Goal: Task Accomplishment & Management: Complete application form

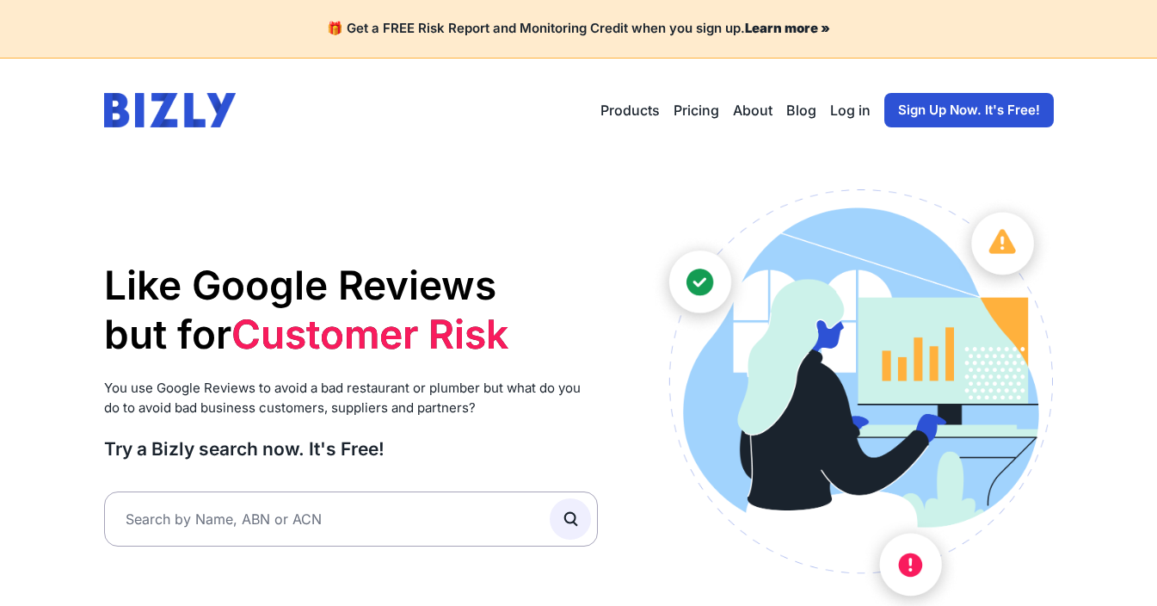
click at [965, 105] on link "Sign Up Now. It's Free!" at bounding box center [970, 110] width 170 height 34
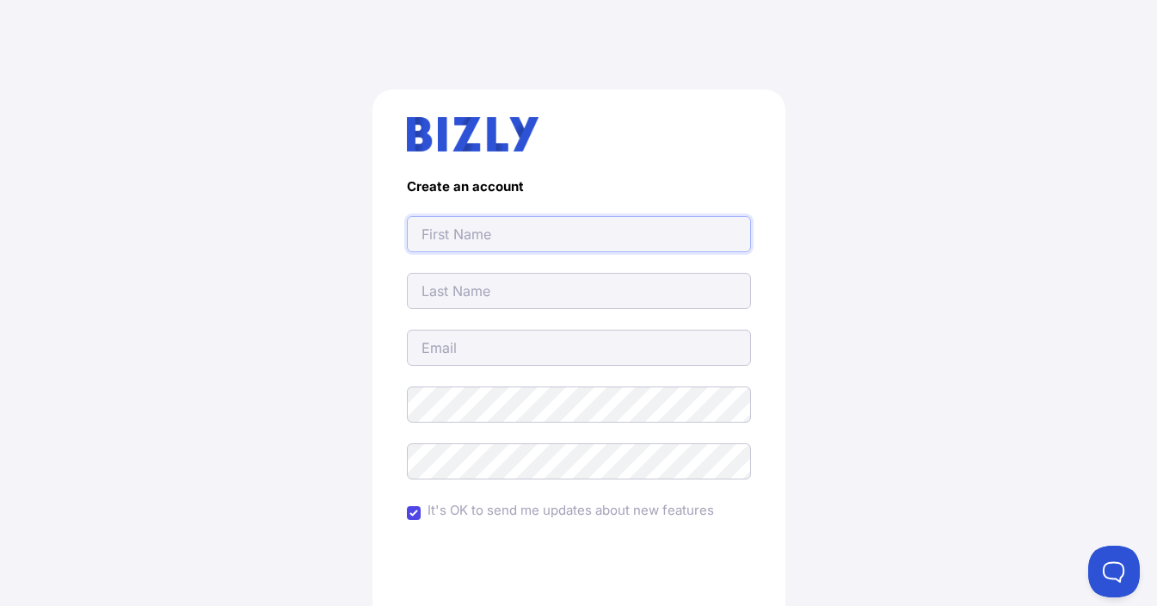
click at [509, 236] on input "text" at bounding box center [579, 234] width 344 height 36
type input "Jgsuperiorpainting@gmail.com"
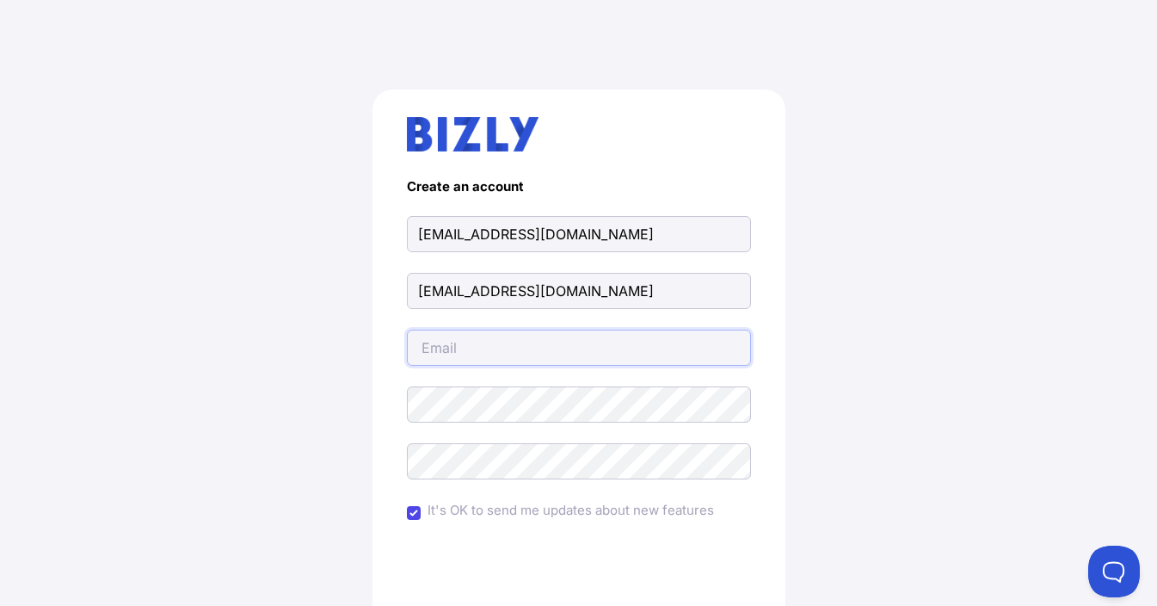
type input "Jgsuperiorpainting@gmail.com"
drag, startPoint x: 142, startPoint y: 254, endPoint x: 573, endPoint y: 290, distance: 432.7
click at [143, 253] on div "Create an account Jgsuperiorpainting@gmail.com Jgsuperiorpainting@gmail.com Jgs…" at bounding box center [578, 423] width 1089 height 751
drag, startPoint x: 700, startPoint y: 239, endPoint x: 569, endPoint y: 251, distance: 131.4
click at [261, 239] on div "Create an account Jgsuperiorpainting@gmail.com Jgsuperiorpainting@gmail.com Jgs…" at bounding box center [578, 423] width 1089 height 751
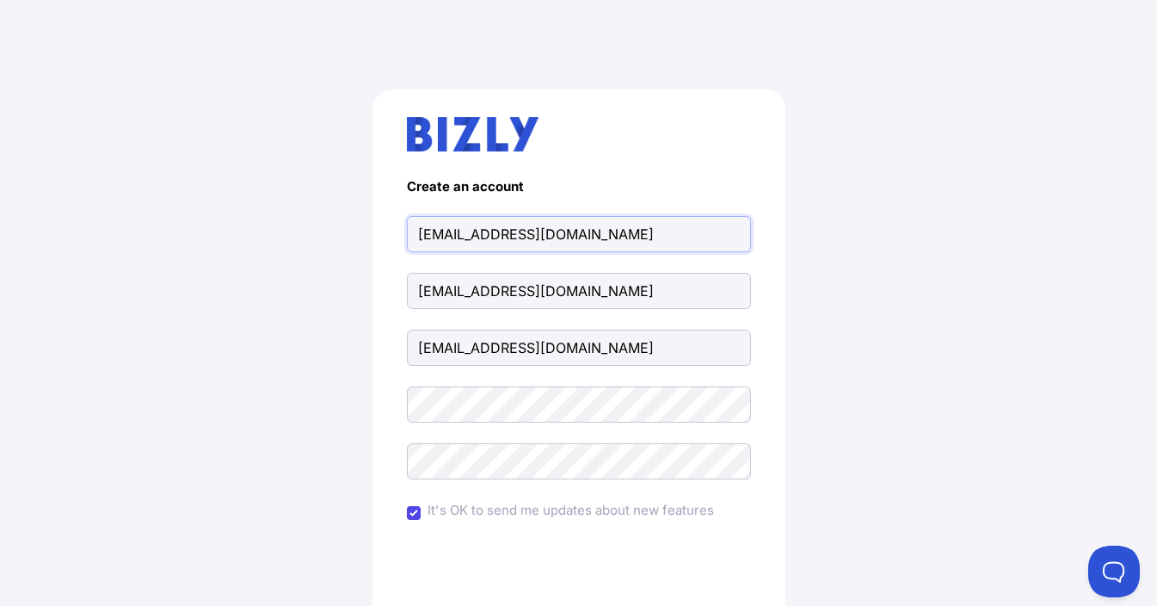
paste input "G Superior Painters"
type input "JG Superior Painters"
drag, startPoint x: 108, startPoint y: 333, endPoint x: 392, endPoint y: 410, distance: 294.1
click at [108, 333] on div "Create an account JG Superior Painters Jgsuperiorpainting@gmail.com Jgsuperiorp…" at bounding box center [578, 423] width 1089 height 751
drag, startPoint x: 94, startPoint y: 361, endPoint x: 125, endPoint y: 363, distance: 31.0
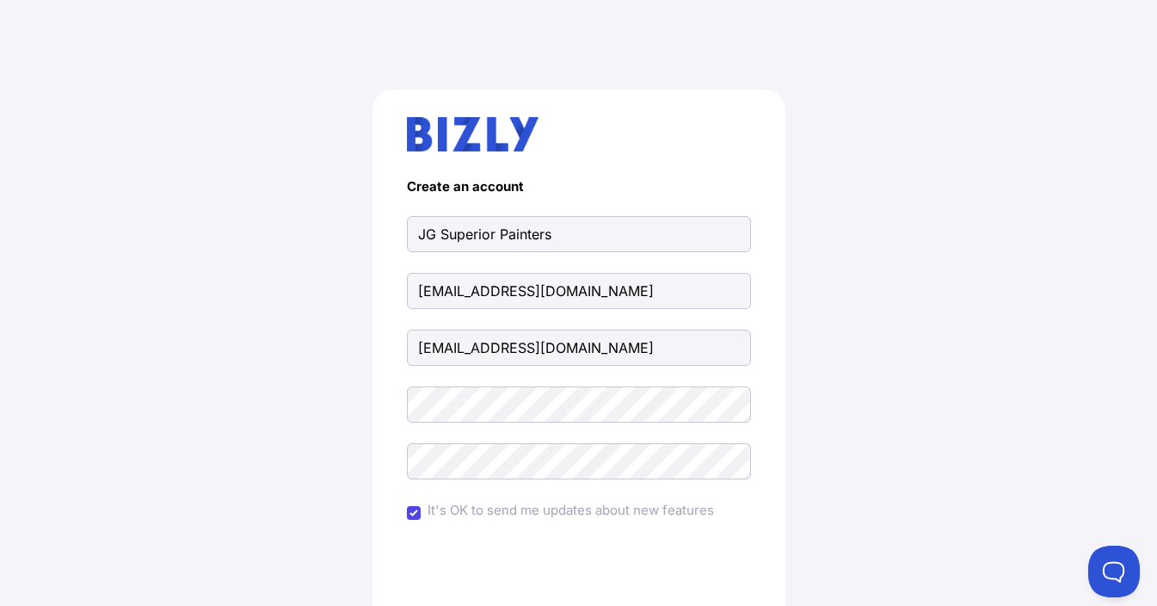
click at [94, 361] on div "Create an account JG Superior Painters Jgsuperiorpainting@gmail.com Jgsuperiorp…" at bounding box center [578, 423] width 1089 height 751
click at [324, 403] on div "Create an account JG Superior Painters Jgsuperiorpainting@gmail.com Jgsuperiorp…" at bounding box center [578, 423] width 1089 height 751
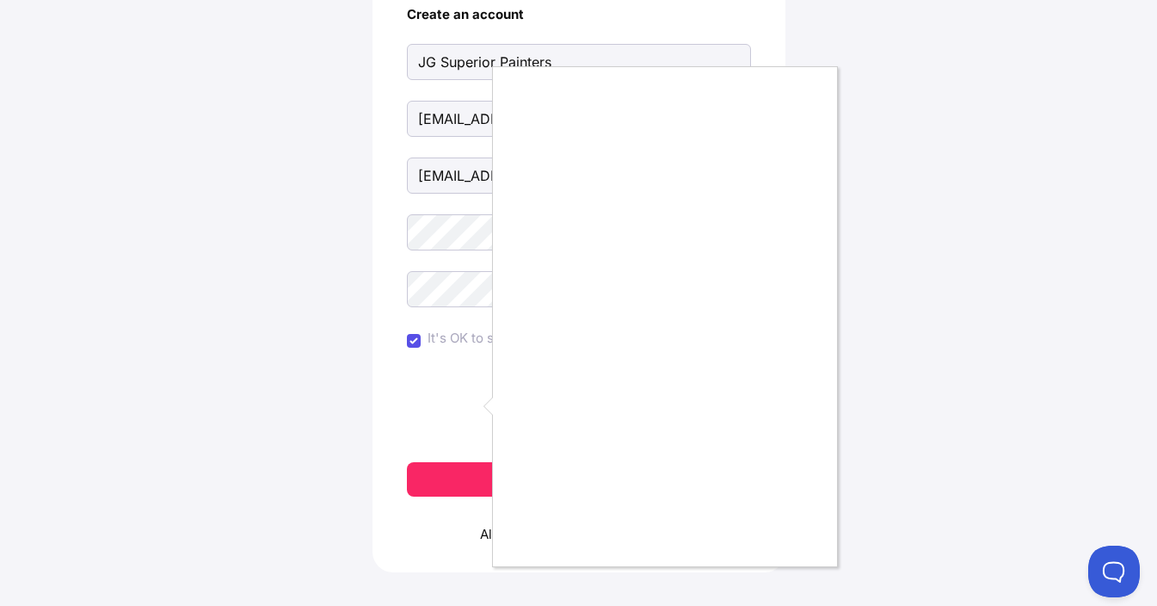
scroll to position [86, 0]
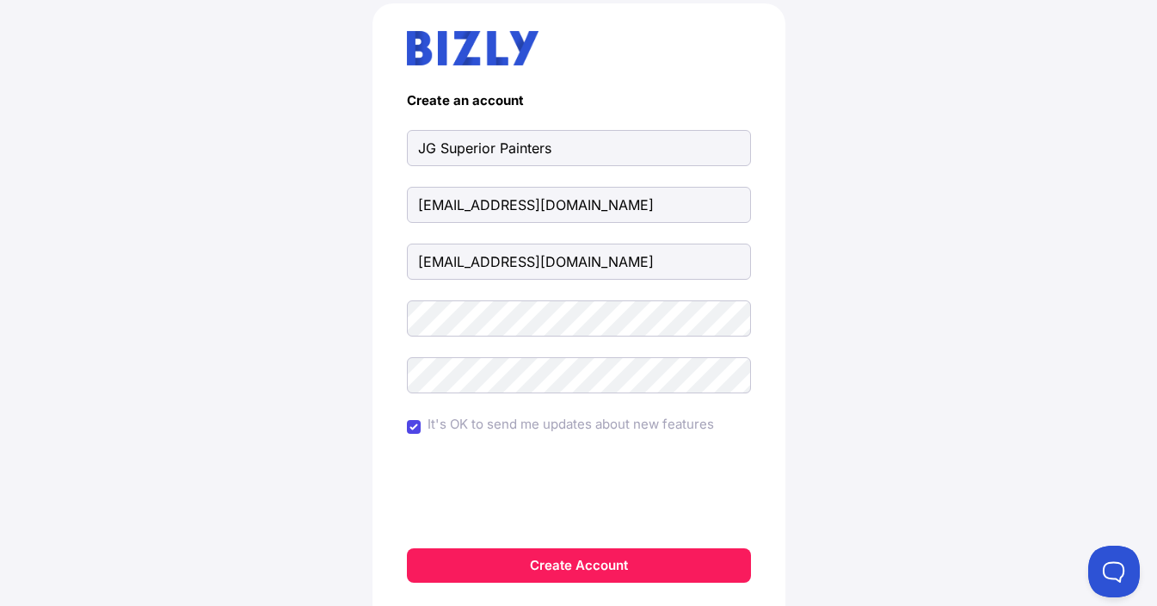
click at [569, 557] on button "Create Account" at bounding box center [579, 565] width 344 height 34
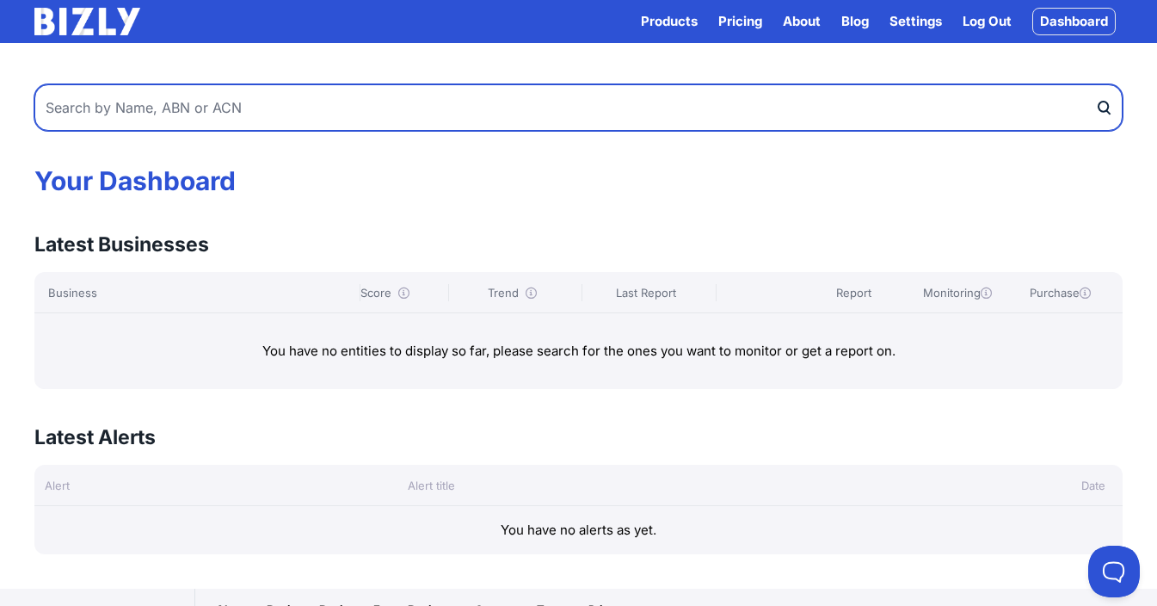
click at [978, 107] on input "text" at bounding box center [578, 107] width 1089 height 46
paste input "40387622594"
type input "40387622594"
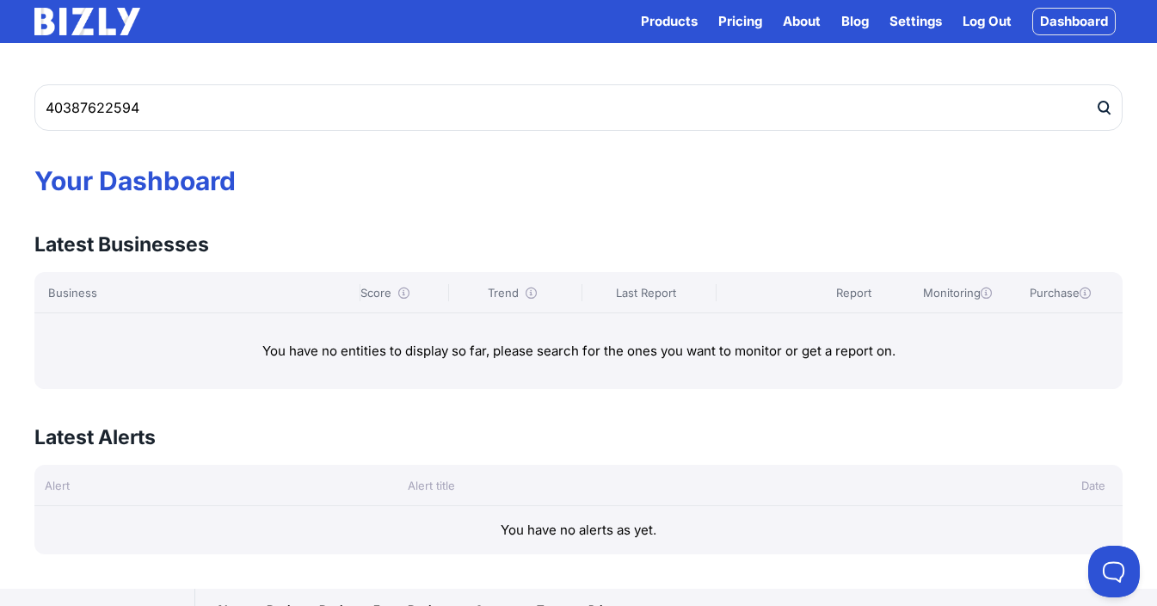
click at [1110, 101] on icon "submit" at bounding box center [1104, 108] width 17 height 18
